Goal: Contribute content: Contribute content

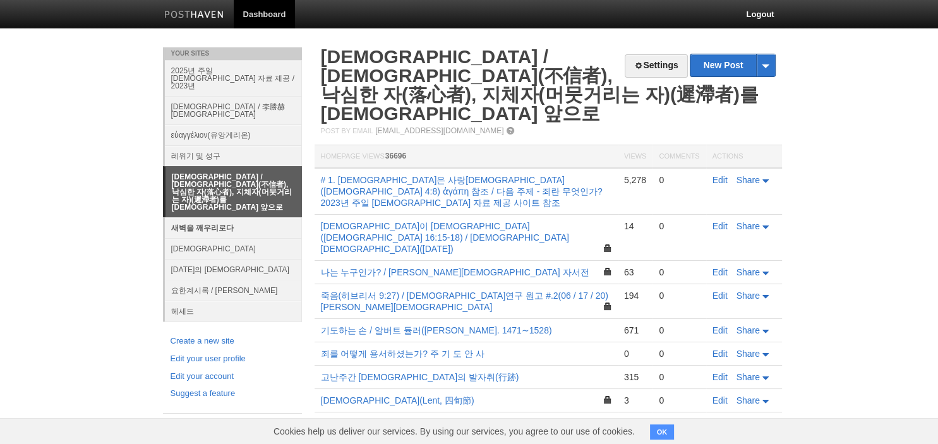
click at [224, 217] on link "새벽을 깨우리로다" at bounding box center [233, 227] width 137 height 21
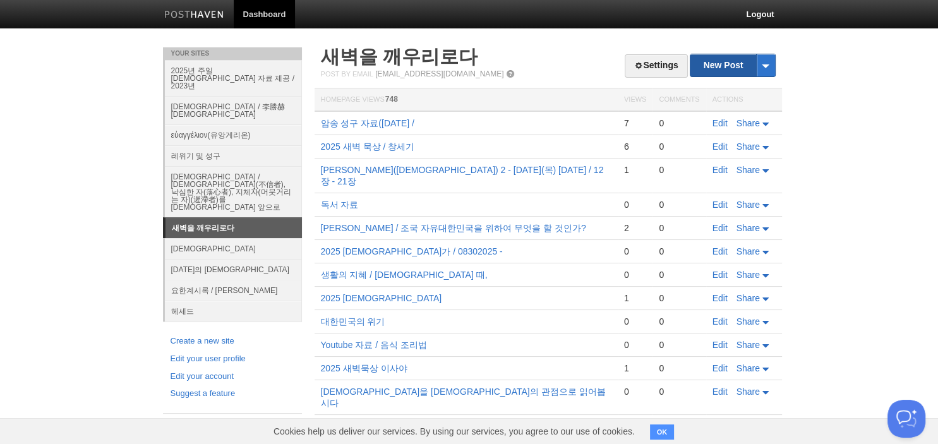
click at [727, 59] on link "New Post" at bounding box center [733, 65] width 84 height 22
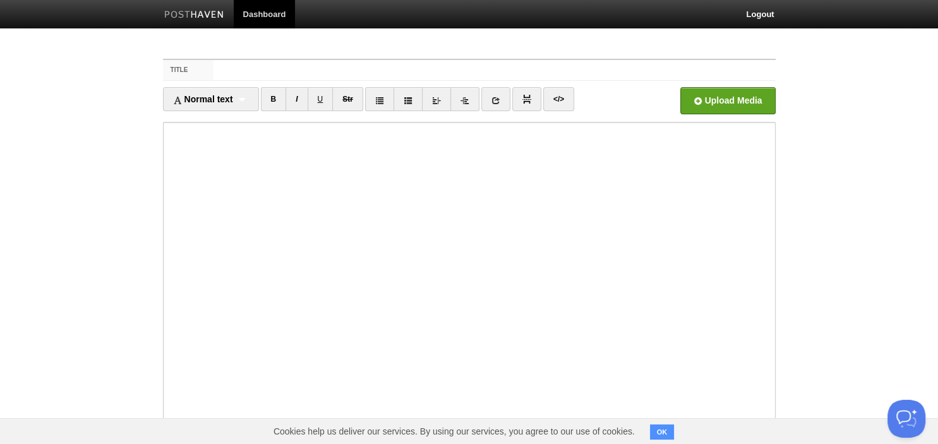
click at [547, 75] on input "Title" at bounding box center [495, 70] width 562 height 20
type input "2025 에스겔"
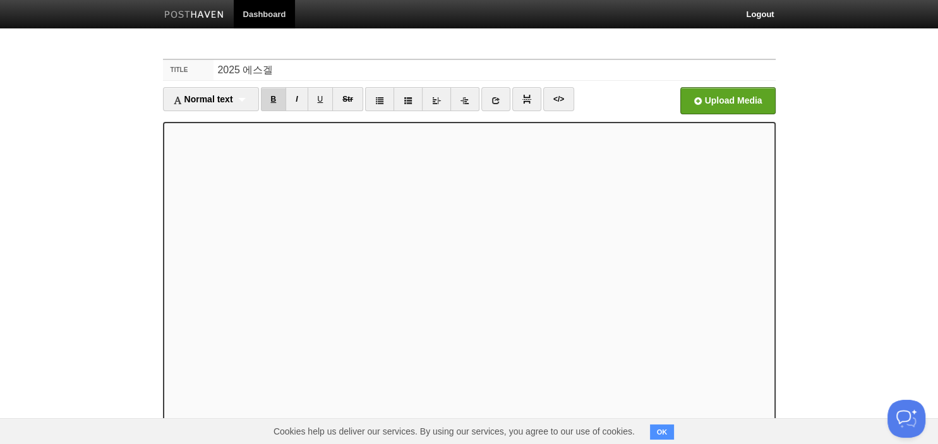
click at [279, 103] on link "B" at bounding box center [274, 99] width 26 height 24
click at [249, 104] on div "Normal text Normal text Heading 1 Heading 2 Heading 3" at bounding box center [211, 99] width 96 height 24
click at [227, 145] on link "Heading 1" at bounding box center [211, 140] width 95 height 19
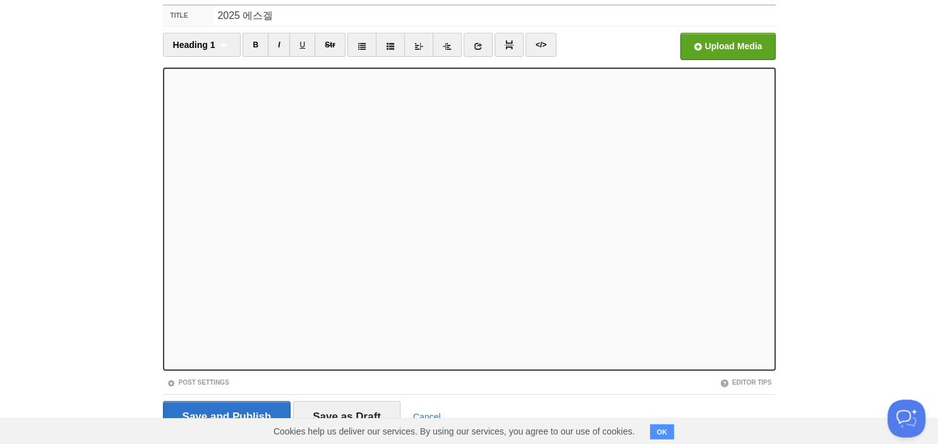
scroll to position [87, 0]
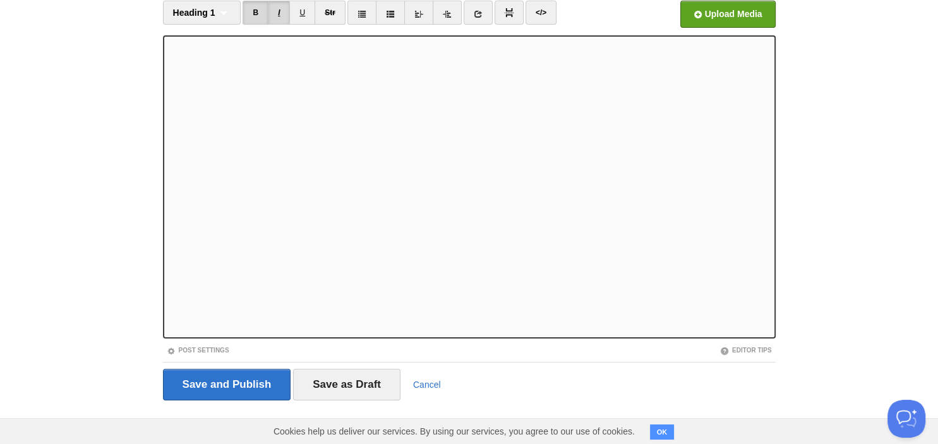
click at [275, 14] on link "I" at bounding box center [279, 13] width 22 height 24
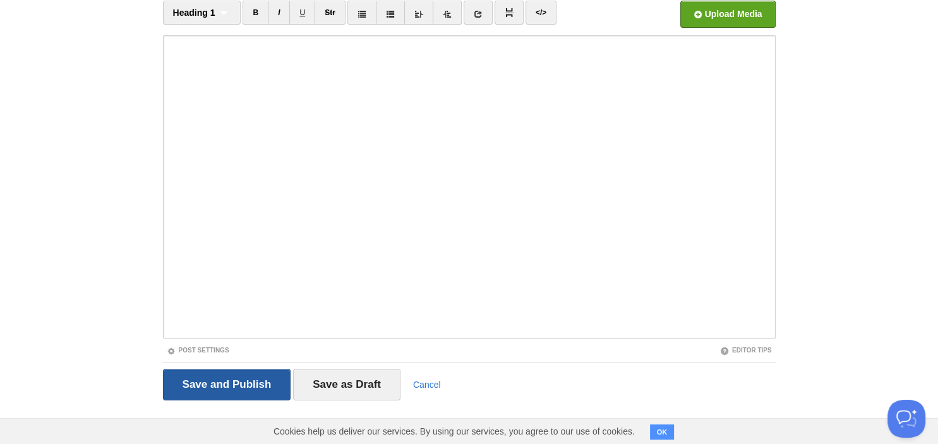
click at [239, 388] on input "Save and Publish" at bounding box center [227, 385] width 128 height 32
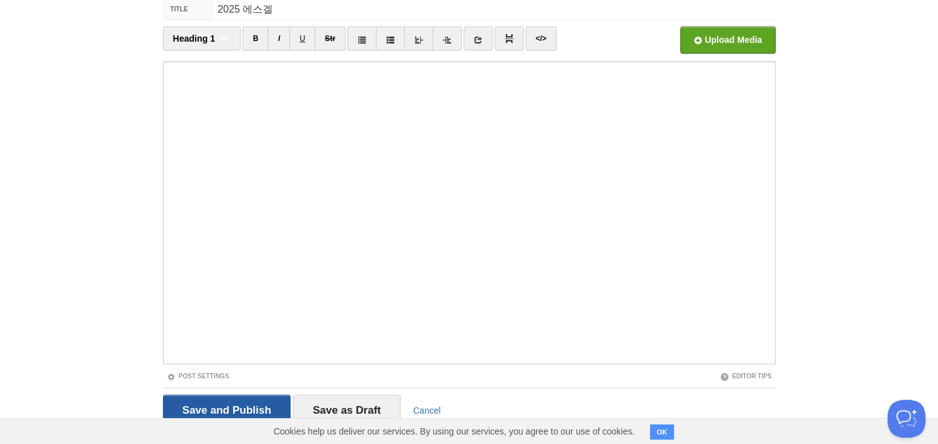
scroll to position [47, 0]
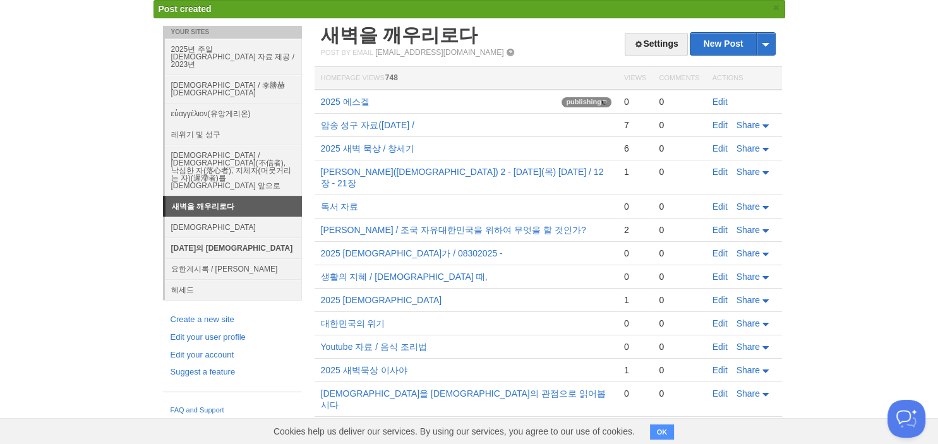
click at [211, 238] on link "[DATE]의 [DEMOGRAPHIC_DATA]" at bounding box center [233, 248] width 137 height 21
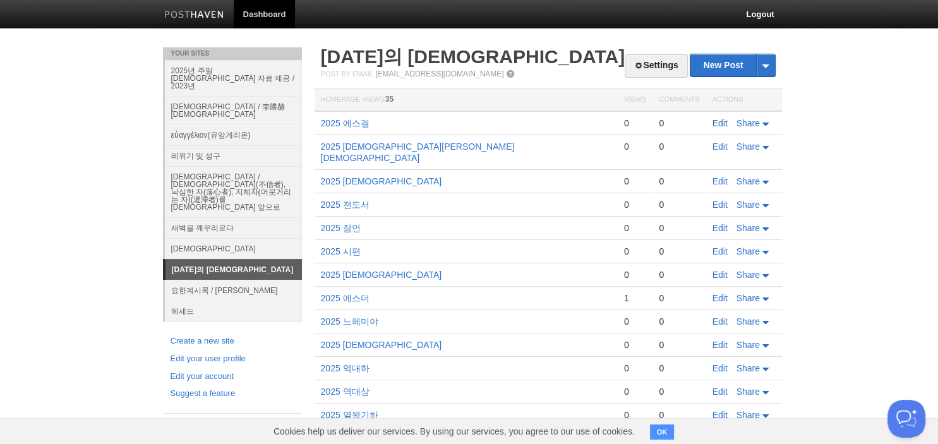
click at [713, 119] on link "Edit" at bounding box center [720, 123] width 15 height 10
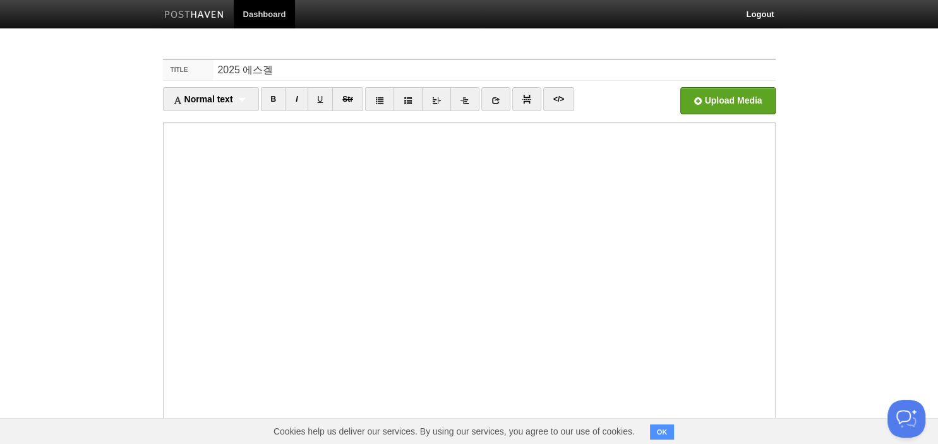
click at [92, 109] on body "Dashboard Logout Post created × Your Sites 2025년 주일 [DEMOGRAPHIC_DATA] 자료 제공 / …" at bounding box center [469, 267] width 938 height 535
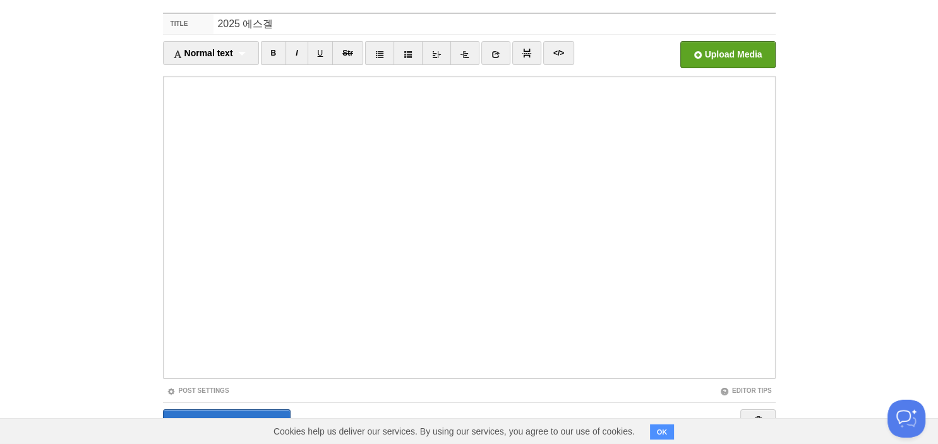
scroll to position [87, 0]
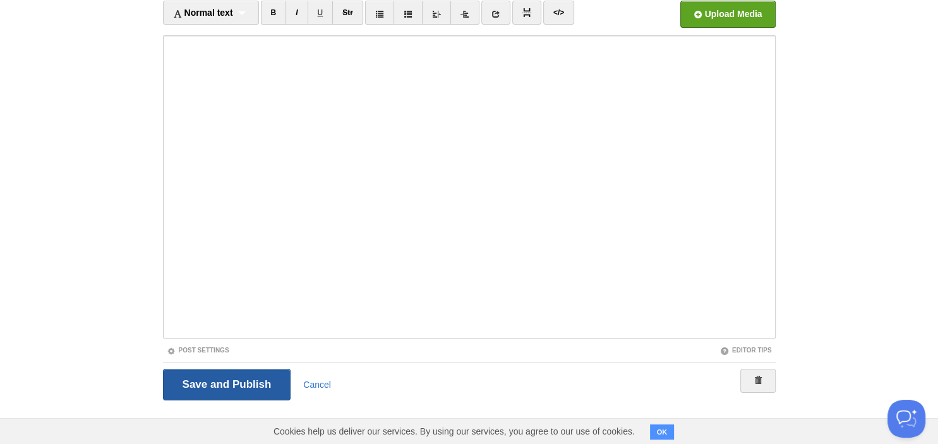
click at [195, 387] on input "Save and Publish" at bounding box center [227, 385] width 128 height 32
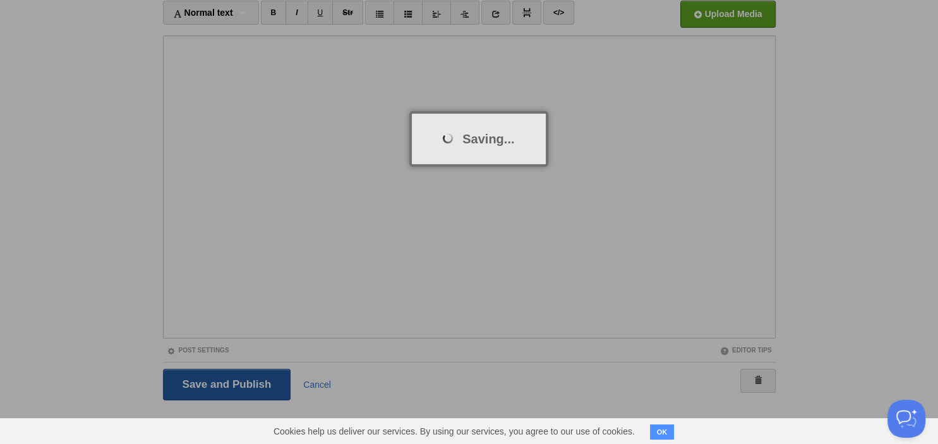
scroll to position [47, 0]
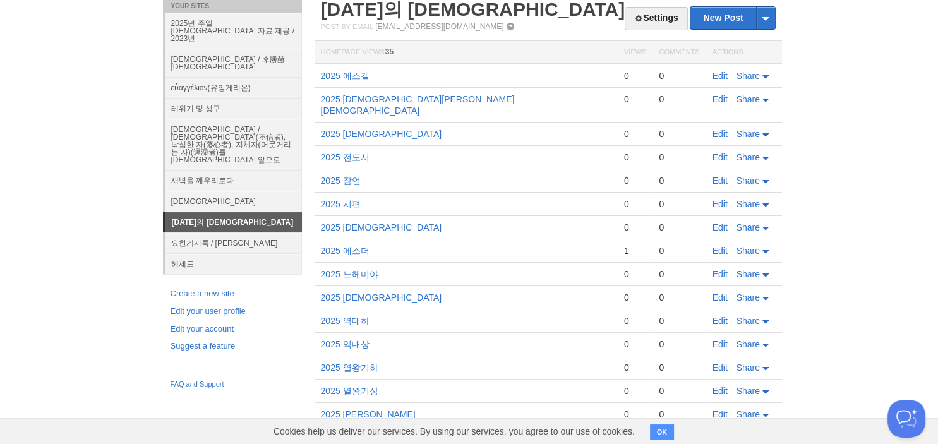
click at [840, 23] on body "Dashboard Logout Post created × Post saved × Your Sites 2025년 주일 [DEMOGRAPHIC_D…" at bounding box center [469, 271] width 938 height 637
